Goal: Task Accomplishment & Management: Manage account settings

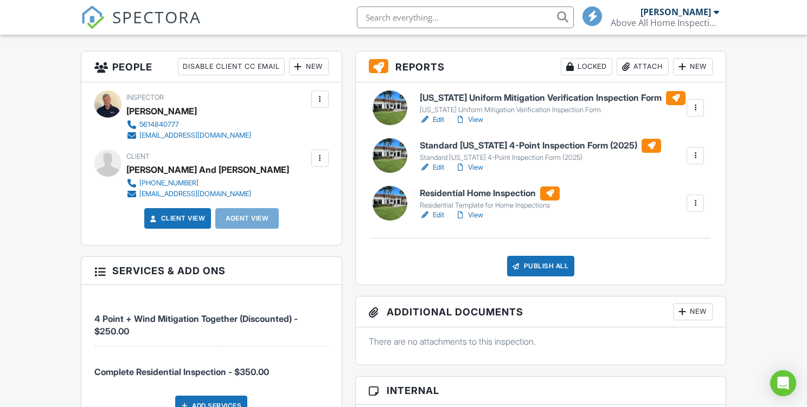
scroll to position [267, 0]
click at [478, 220] on link "View" at bounding box center [469, 214] width 28 height 11
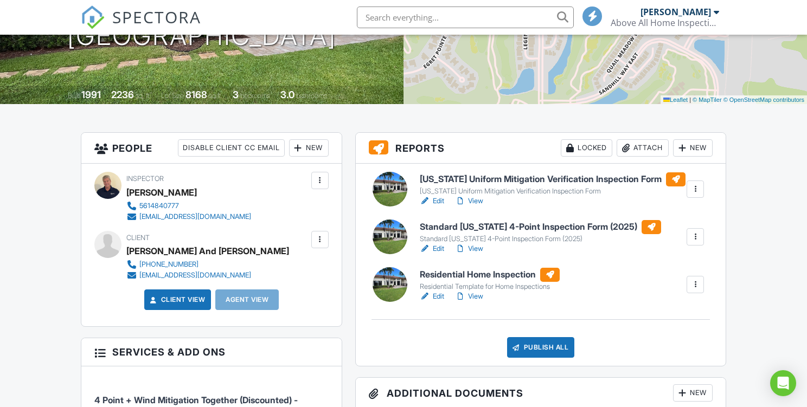
scroll to position [186, 0]
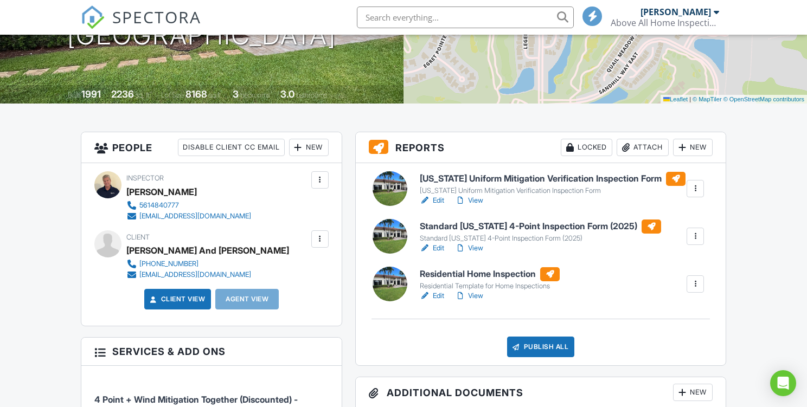
click at [436, 254] on link "Edit" at bounding box center [432, 248] width 24 height 11
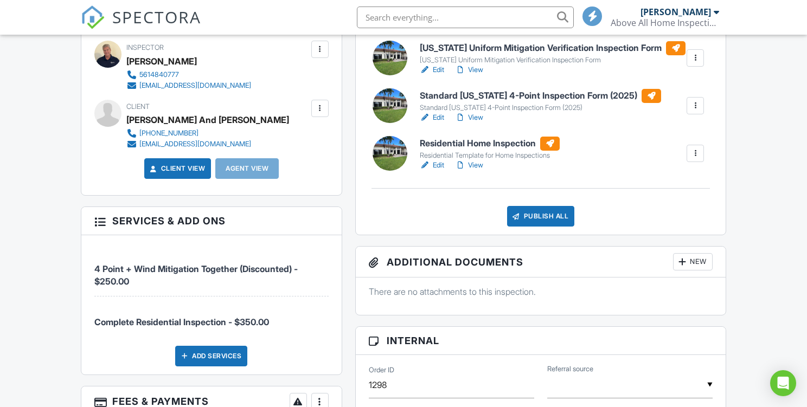
scroll to position [320, 0]
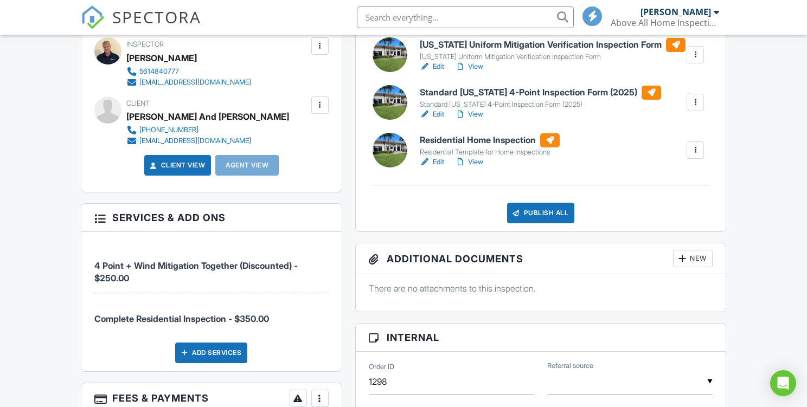
click at [437, 167] on link "Edit" at bounding box center [432, 162] width 24 height 11
